Goal: Transaction & Acquisition: Purchase product/service

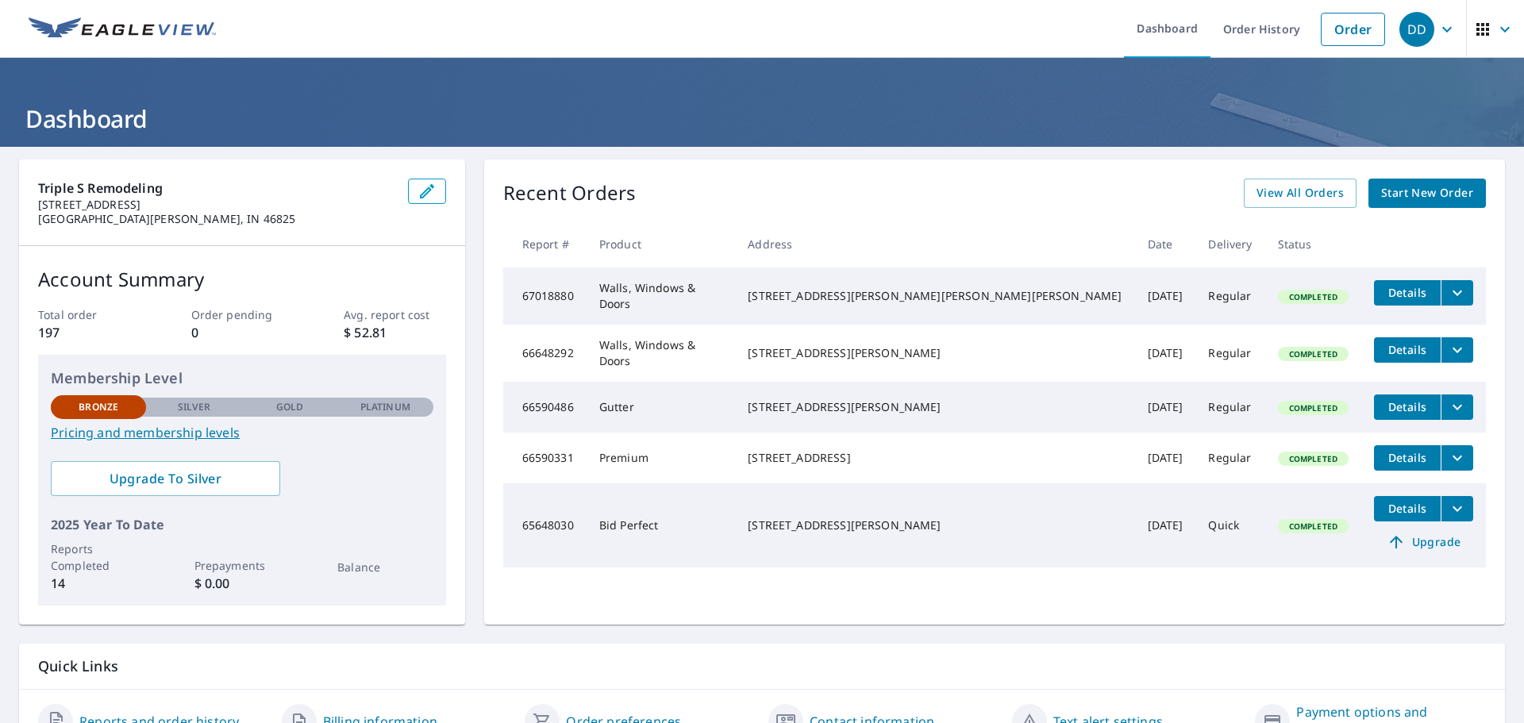
click at [1440, 193] on span "Start New Order" at bounding box center [1427, 193] width 92 height 20
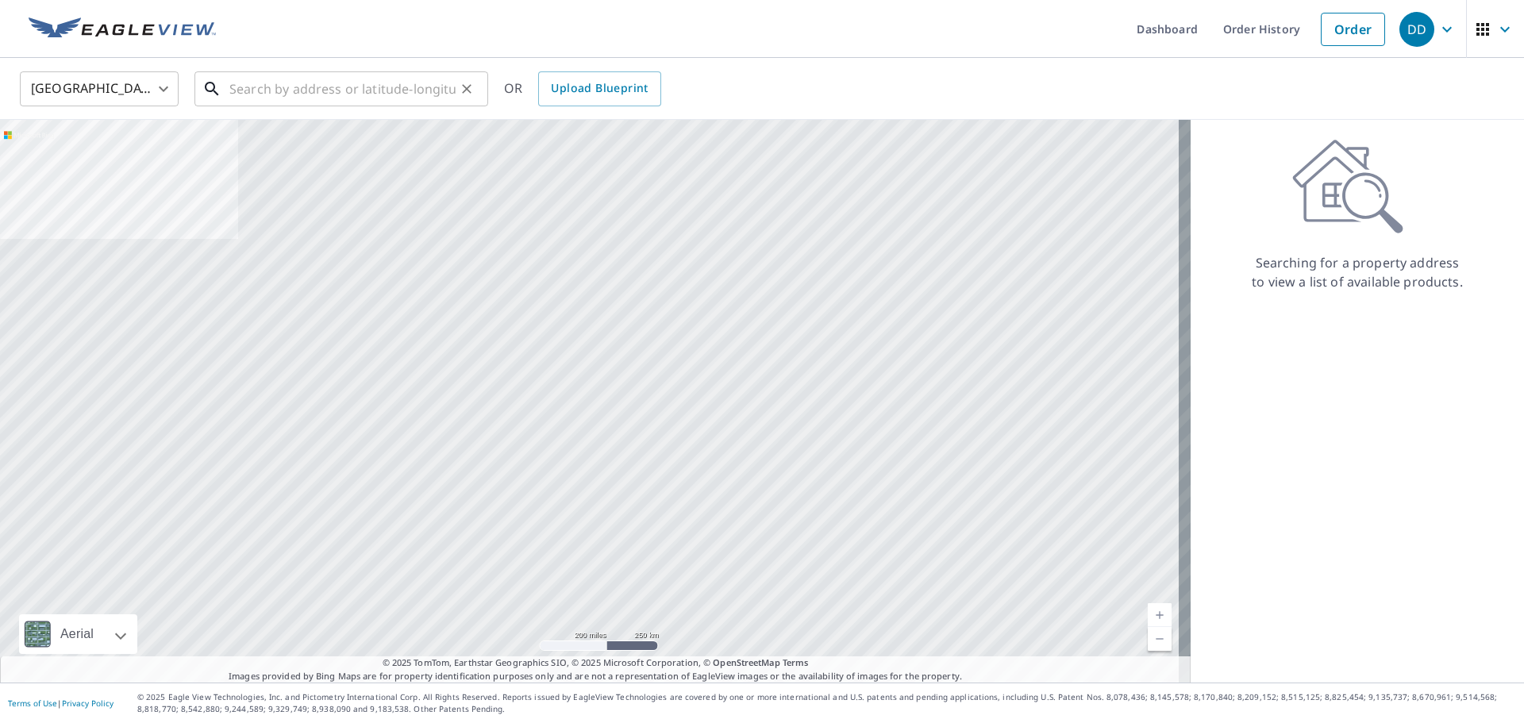
click at [283, 90] on input "text" at bounding box center [342, 89] width 226 height 44
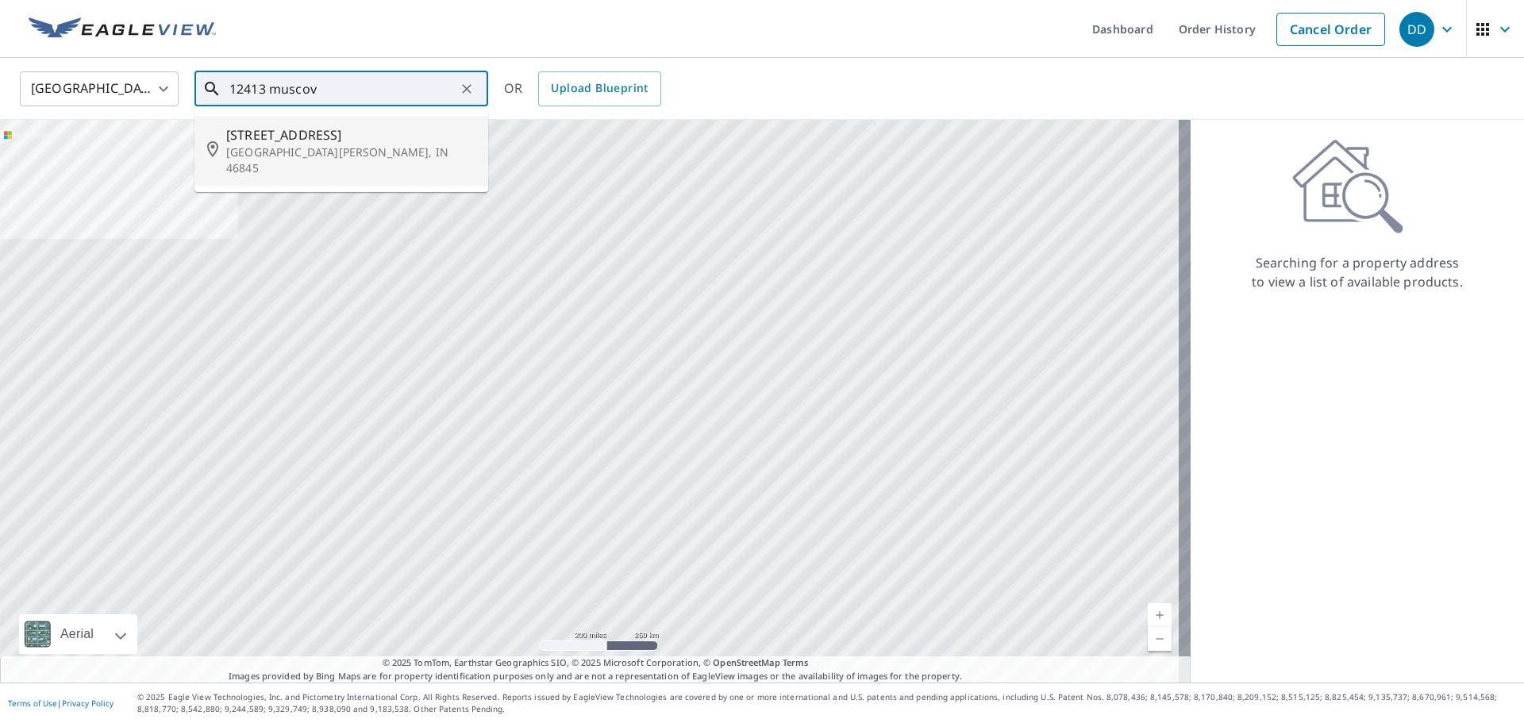
click at [287, 147] on p "Fort Wayne, IN 46845" at bounding box center [350, 160] width 249 height 32
type input "12413 Muscovy Dr Fort Wayne, IN 46845"
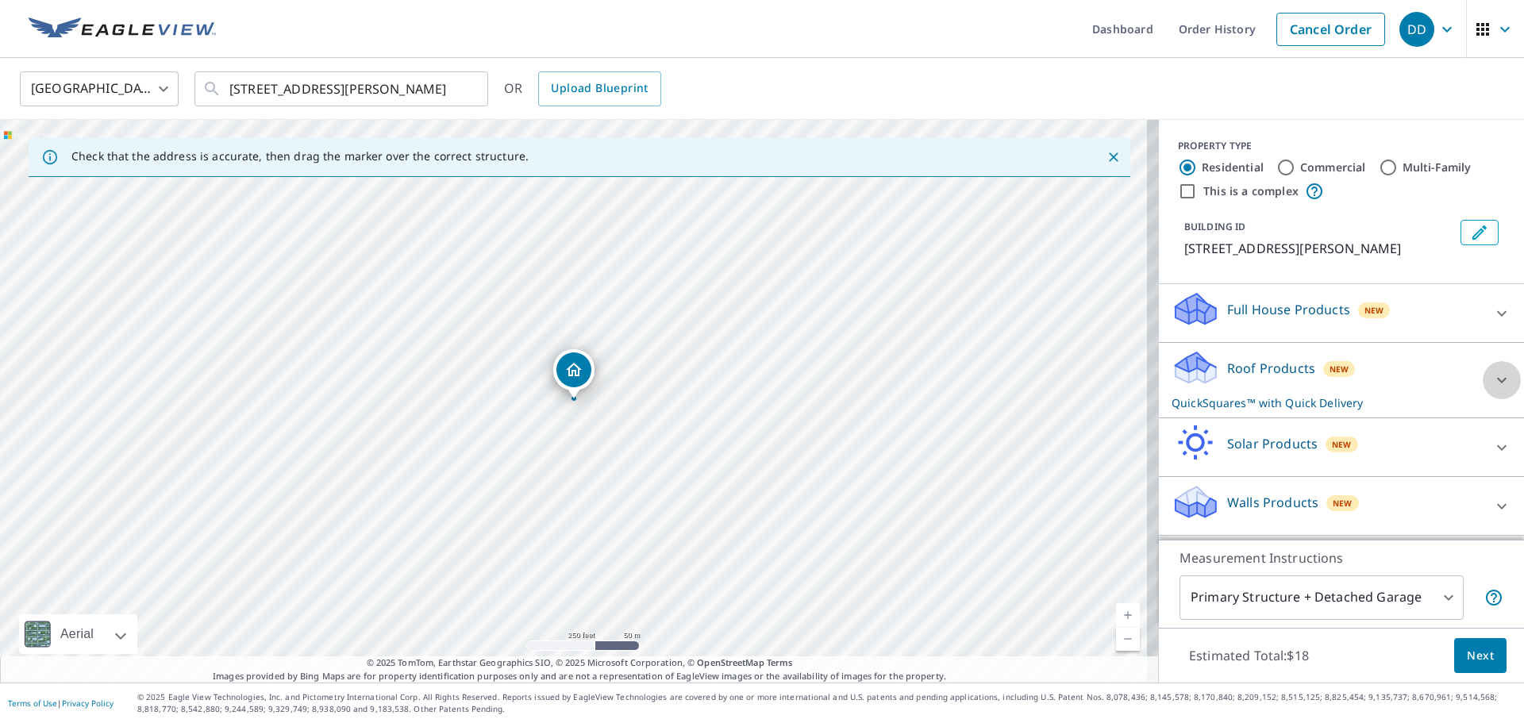
click at [1492, 378] on icon at bounding box center [1501, 380] width 19 height 19
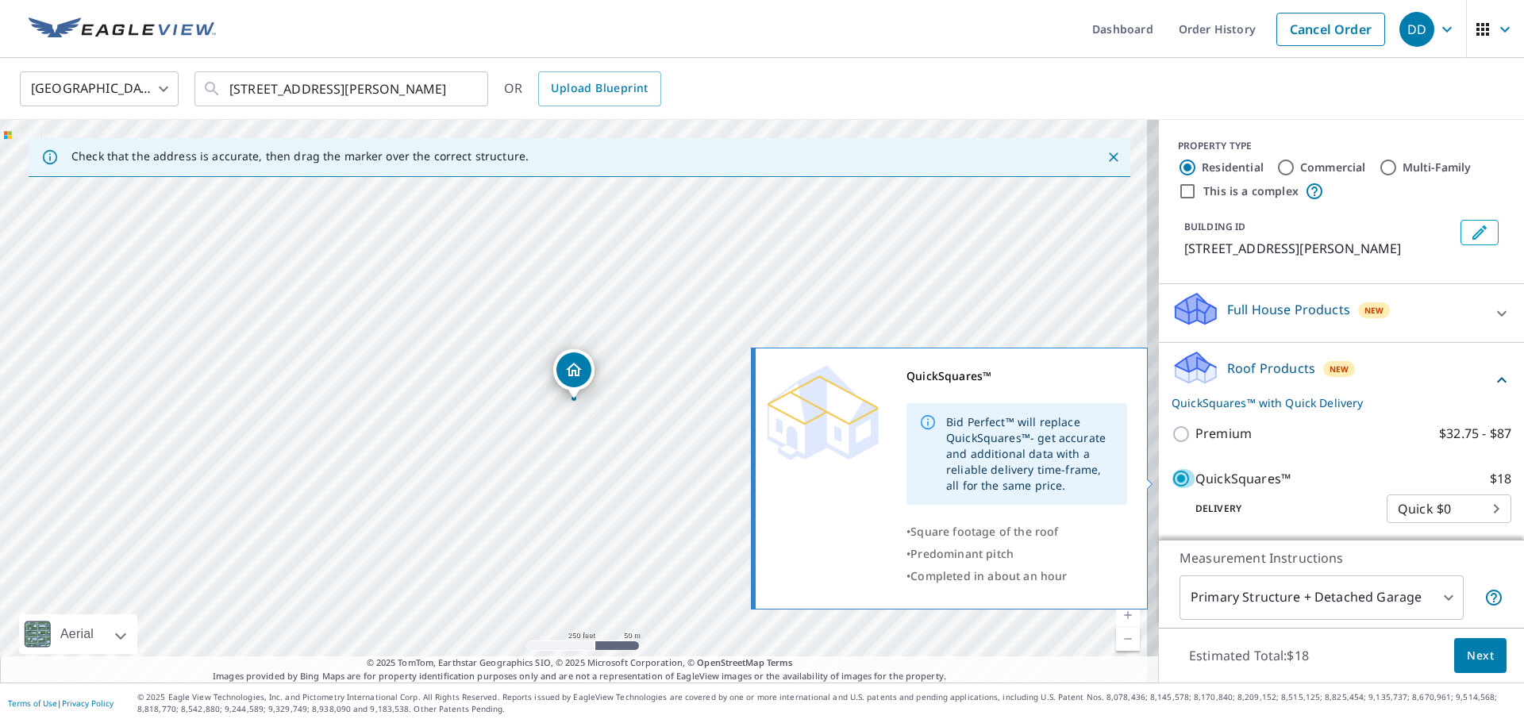
click at [1175, 481] on input "QuickSquares™ $18" at bounding box center [1183, 478] width 24 height 19
checkbox input "false"
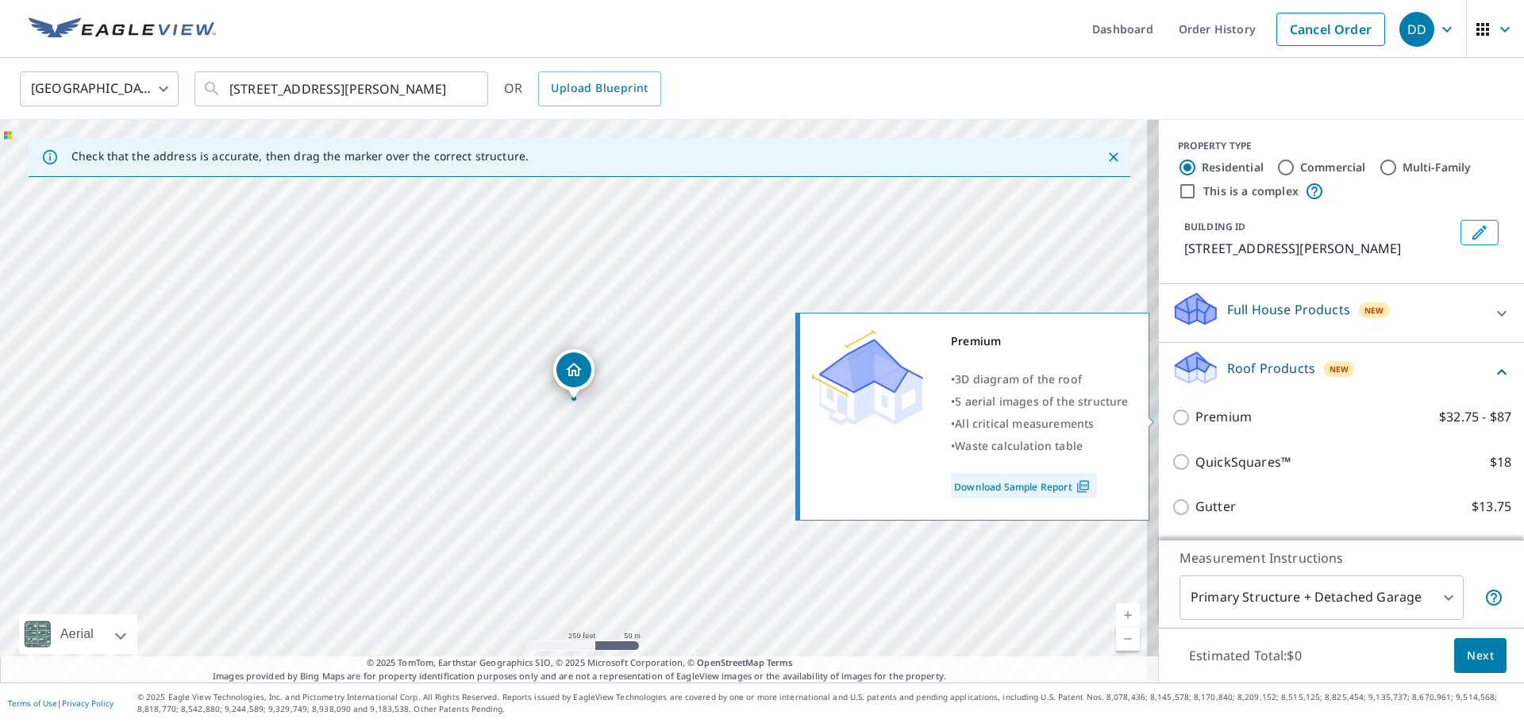
click at [1171, 420] on input "Premium $32.75 - $87" at bounding box center [1183, 417] width 24 height 19
checkbox input "true"
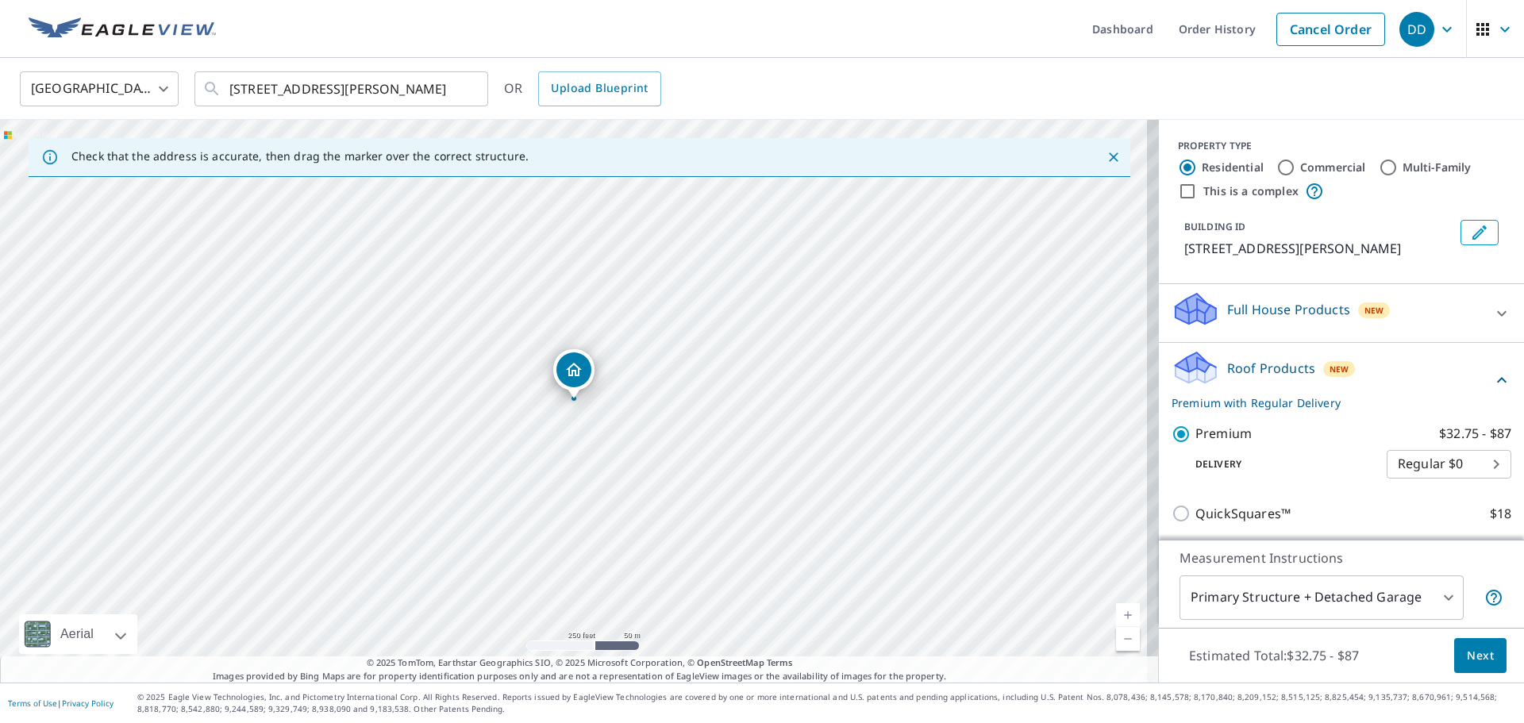
scroll to position [211, 0]
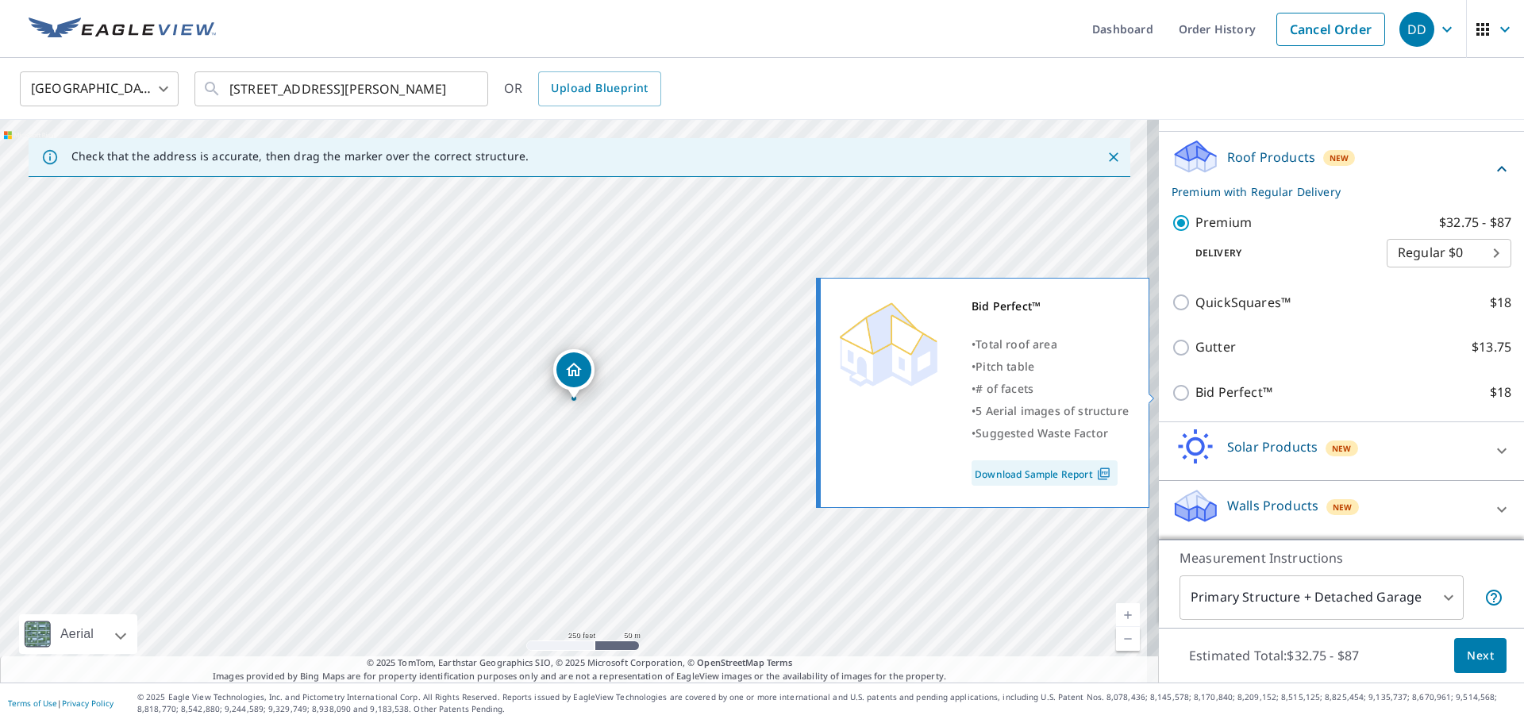
click at [1092, 476] on link "Download Sample Report" at bounding box center [1044, 472] width 146 height 25
click at [1171, 390] on input "Bid Perfect™ $18" at bounding box center [1183, 392] width 24 height 19
checkbox input "true"
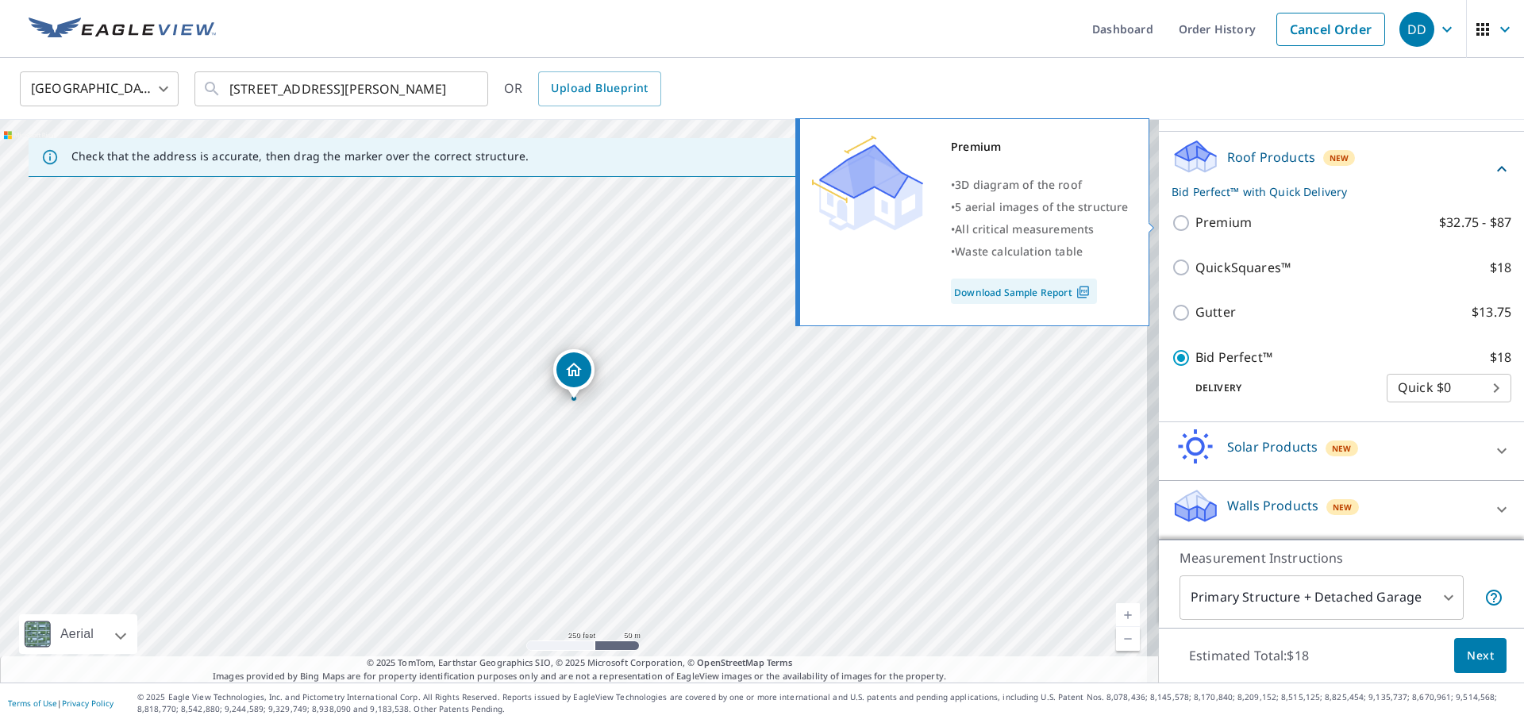
click at [1173, 223] on input "Premium $32.75 - $87" at bounding box center [1183, 222] width 24 height 19
checkbox input "true"
checkbox input "false"
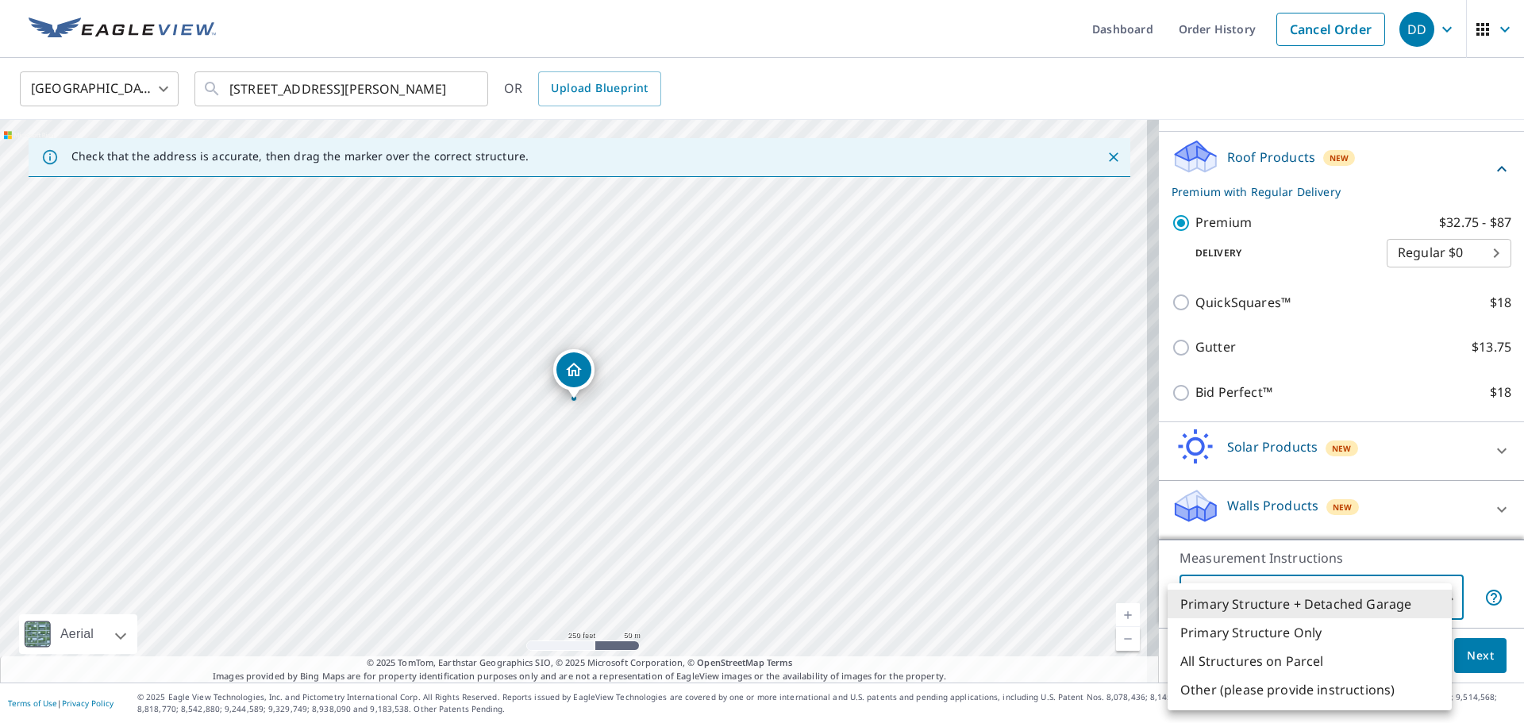
click at [1429, 597] on body "DD DD Dashboard Order History Cancel Order DD United States US ​ 12413 Muscovy …" at bounding box center [762, 361] width 1524 height 723
click at [1381, 633] on li "Primary Structure Only" at bounding box center [1309, 632] width 284 height 29
type input "2"
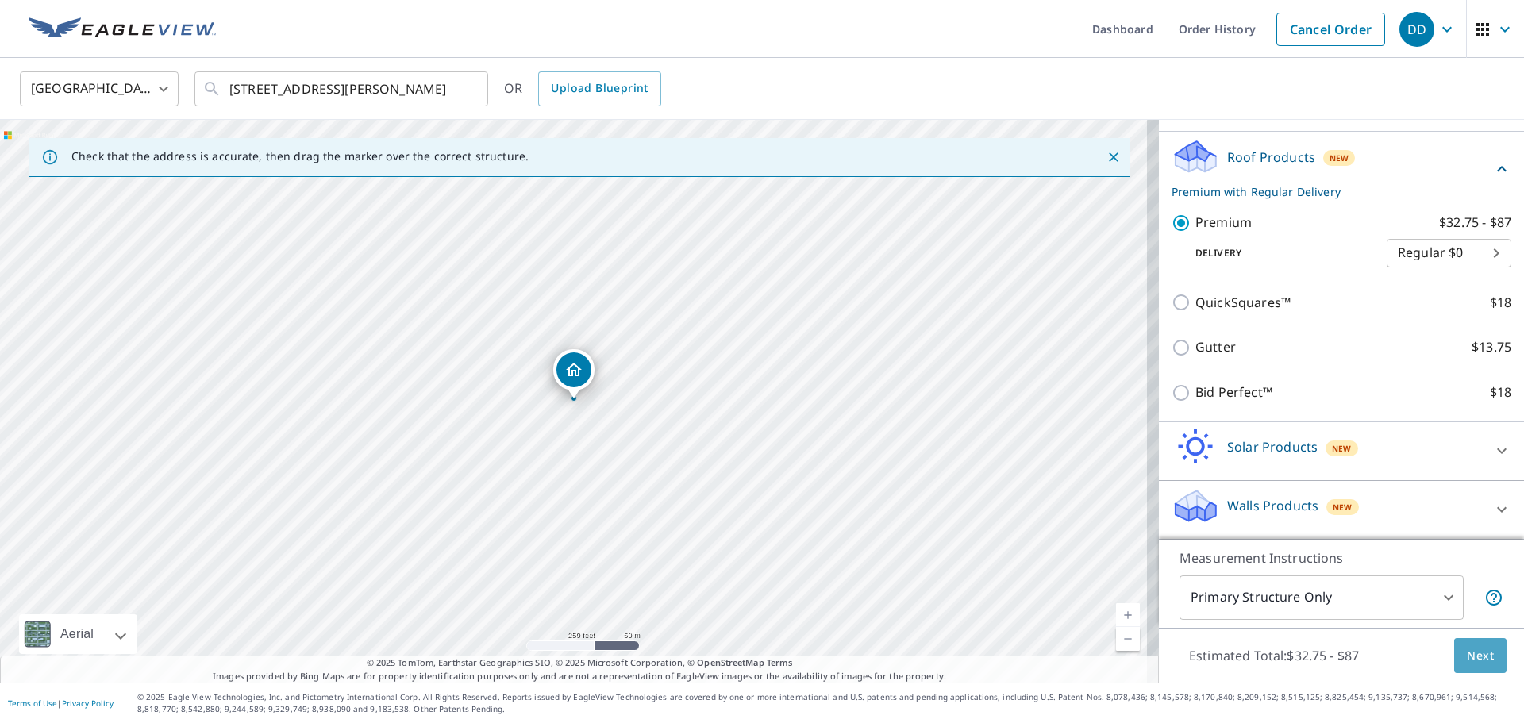
click at [1467, 656] on span "Next" at bounding box center [1480, 656] width 27 height 20
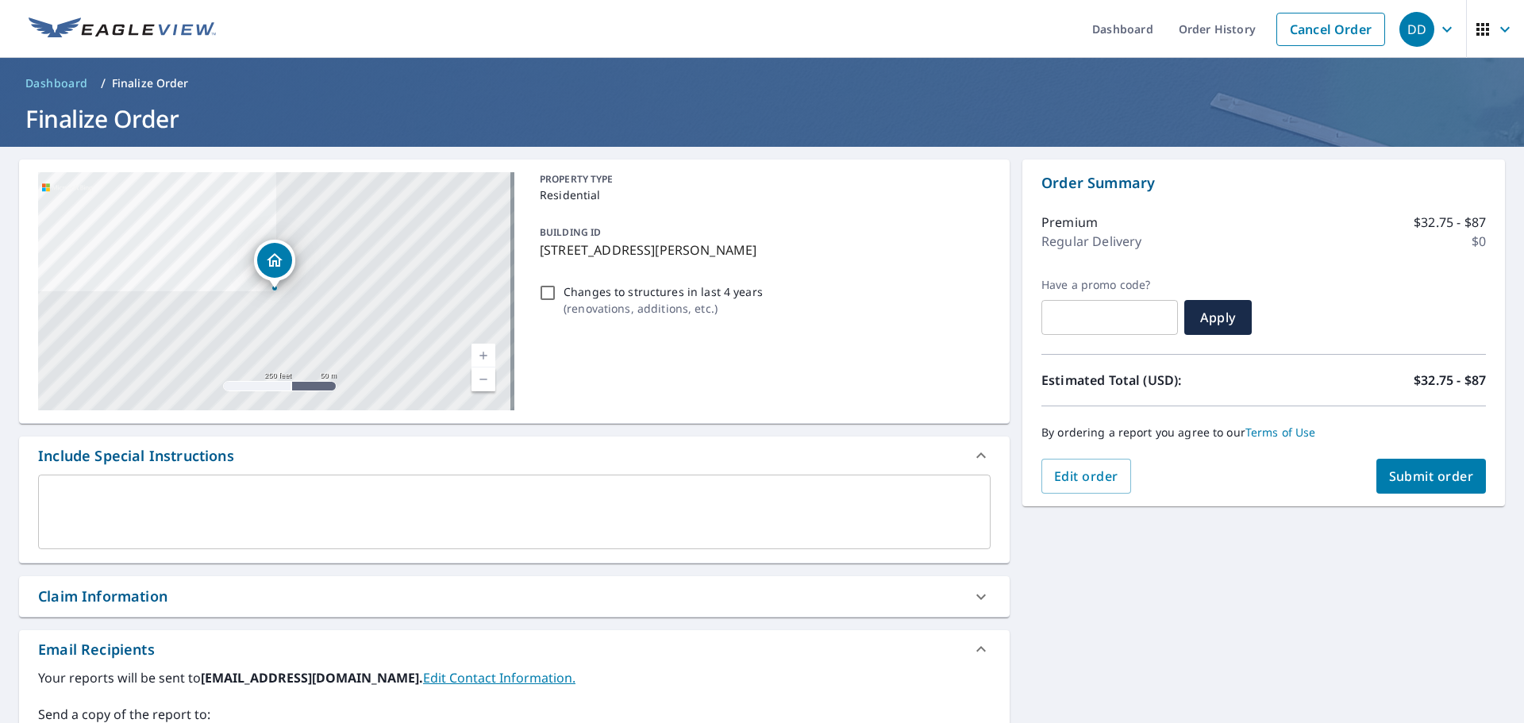
click at [1448, 479] on span "Submit order" at bounding box center [1431, 475] width 85 height 17
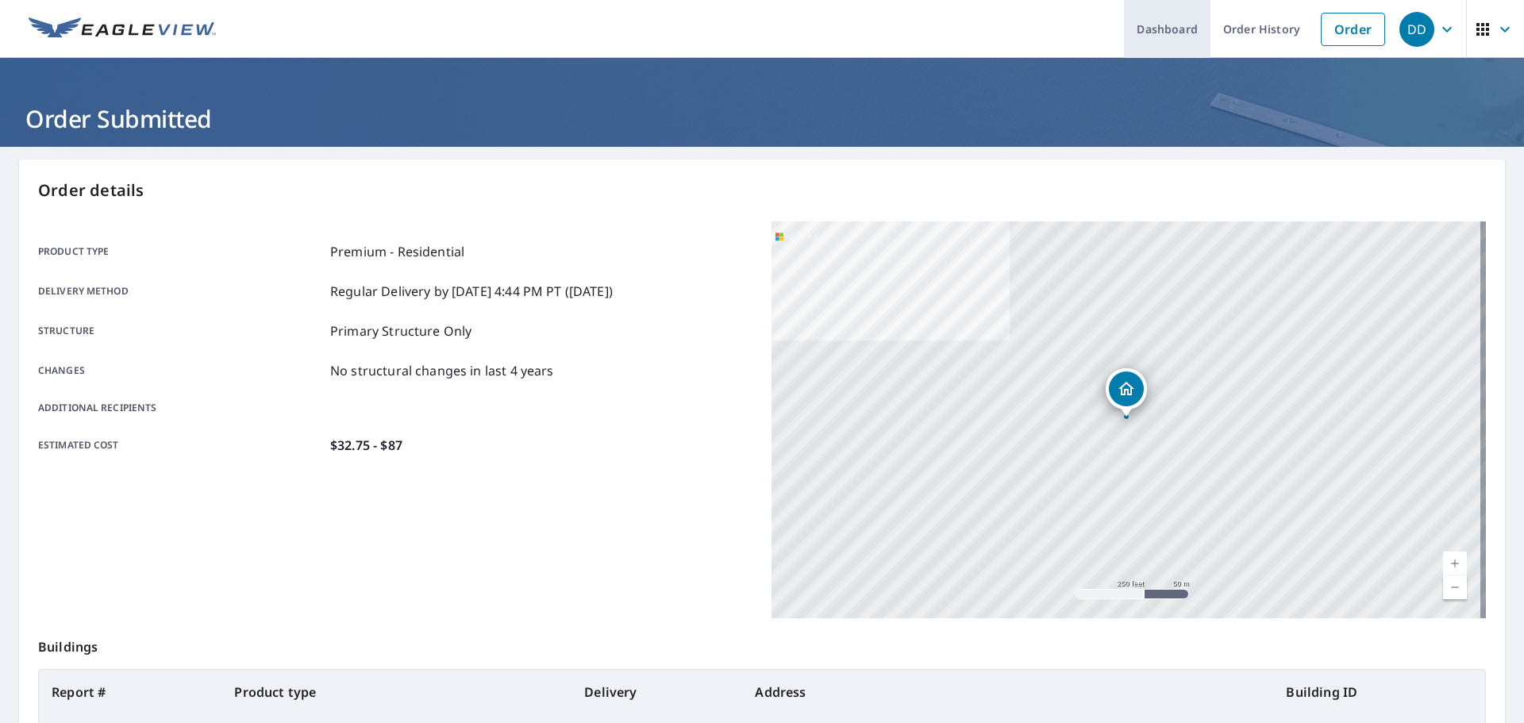
click at [1149, 35] on link "Dashboard" at bounding box center [1167, 29] width 87 height 58
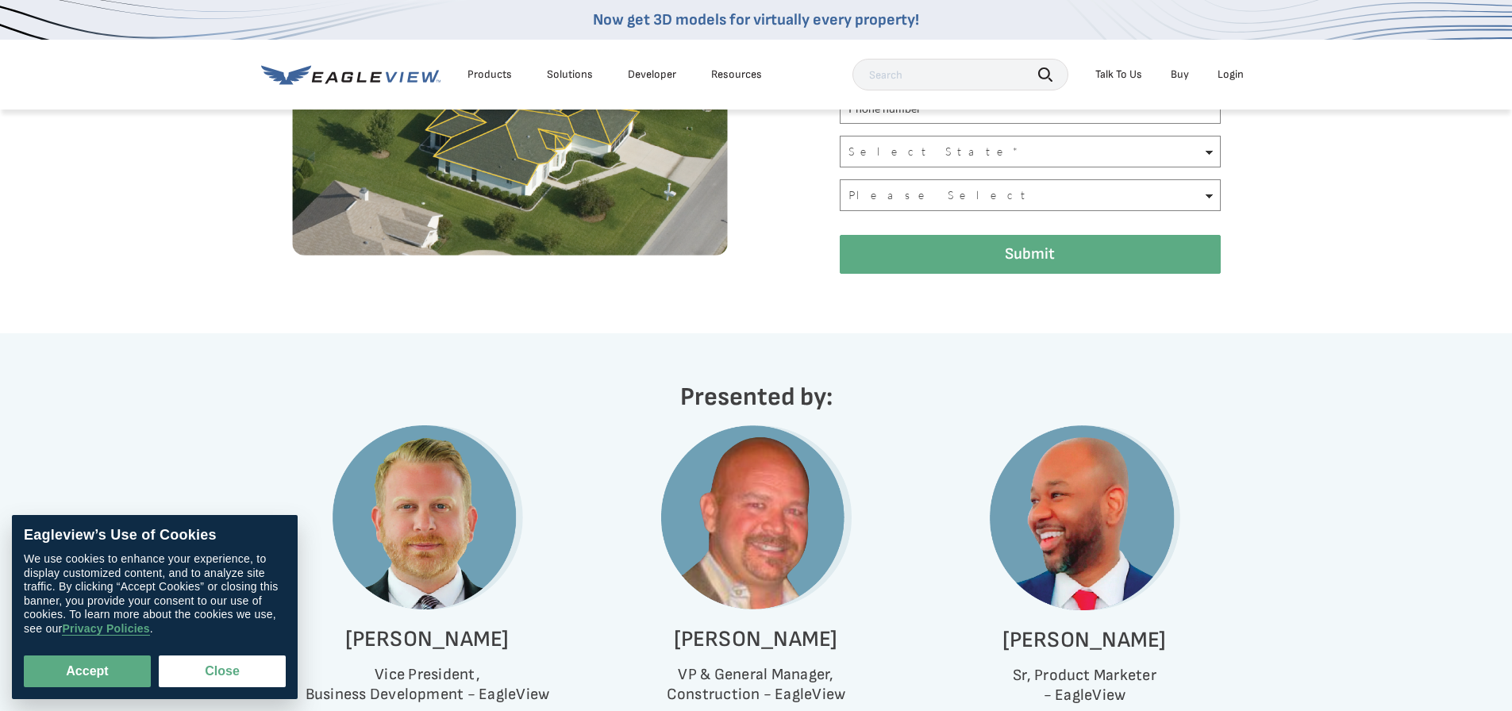
scroll to position [635, 0]
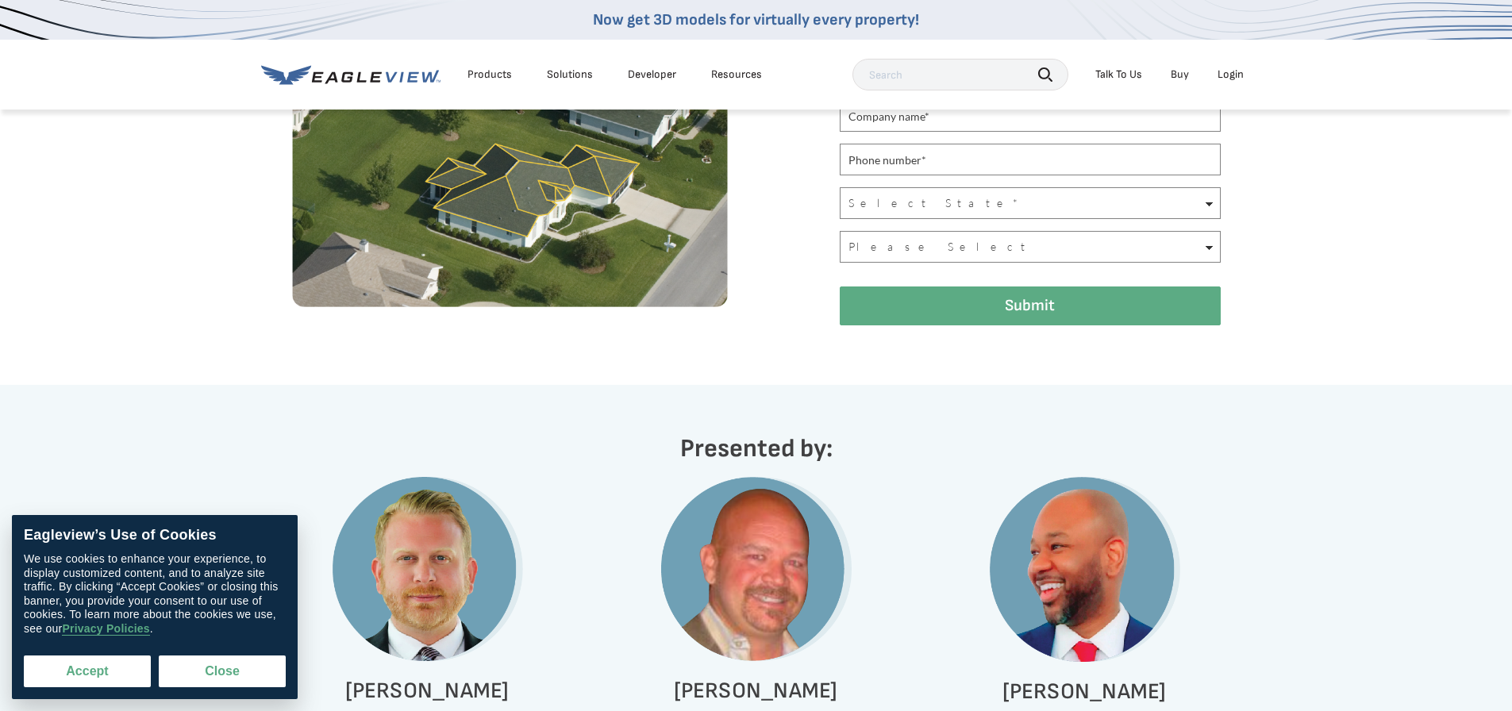
click at [107, 680] on button "Accept" at bounding box center [87, 672] width 127 height 32
checkbox input "true"
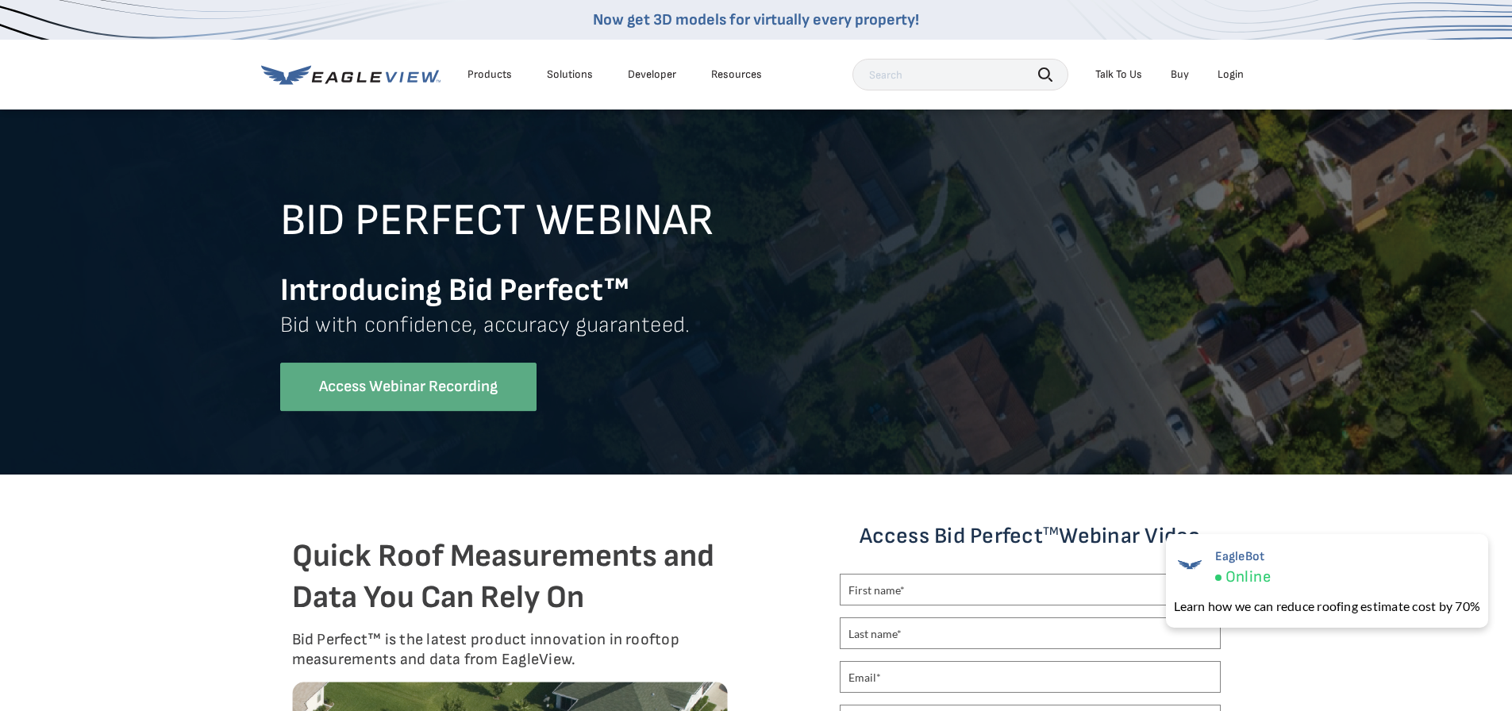
scroll to position [0, 0]
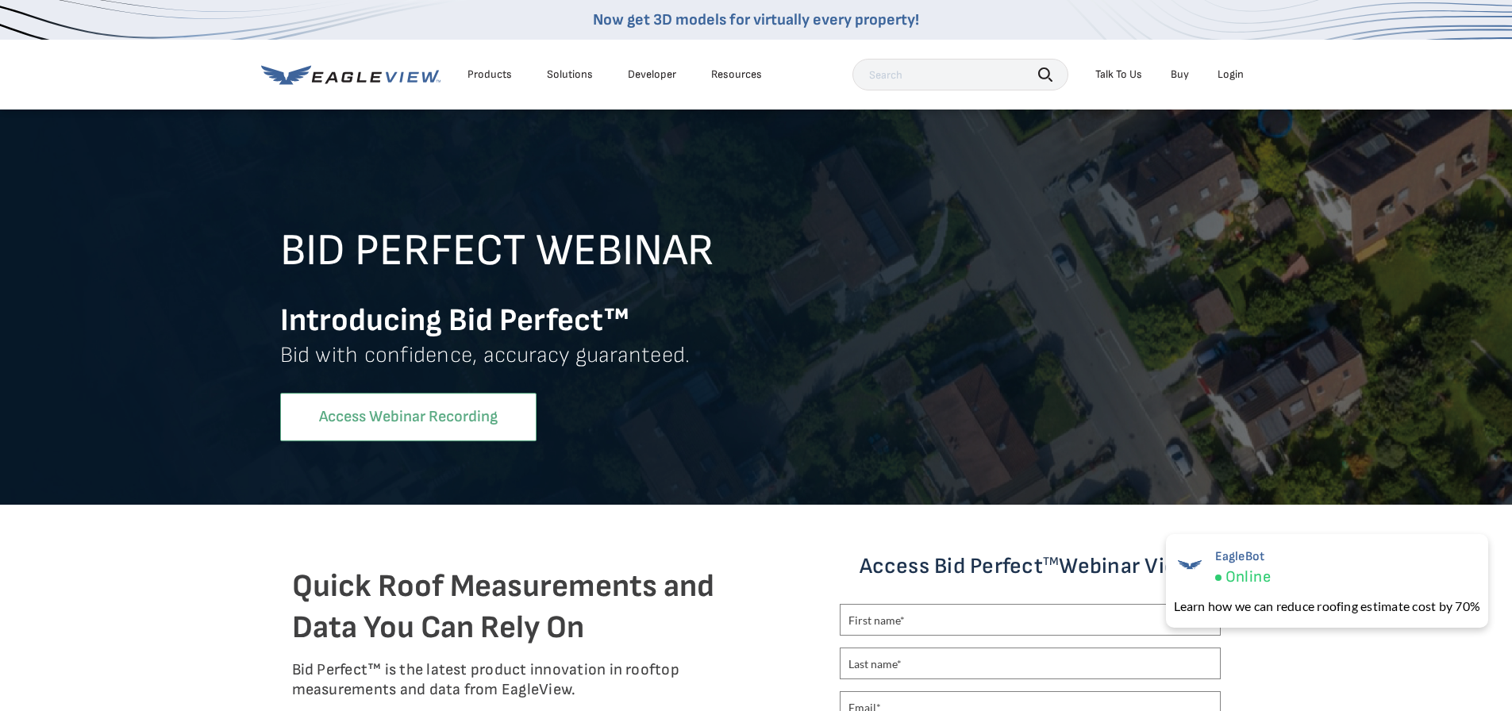
click at [438, 421] on link "Access Webinar Recording" at bounding box center [408, 417] width 256 height 48
